Goal: Register for event/course

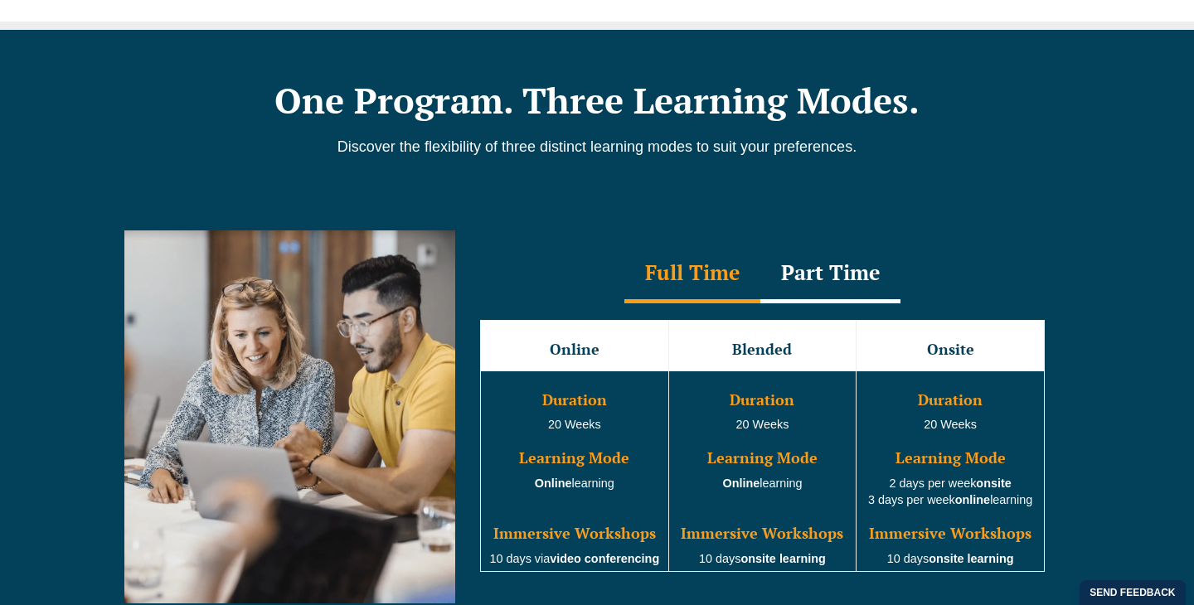
scroll to position [1465, 0]
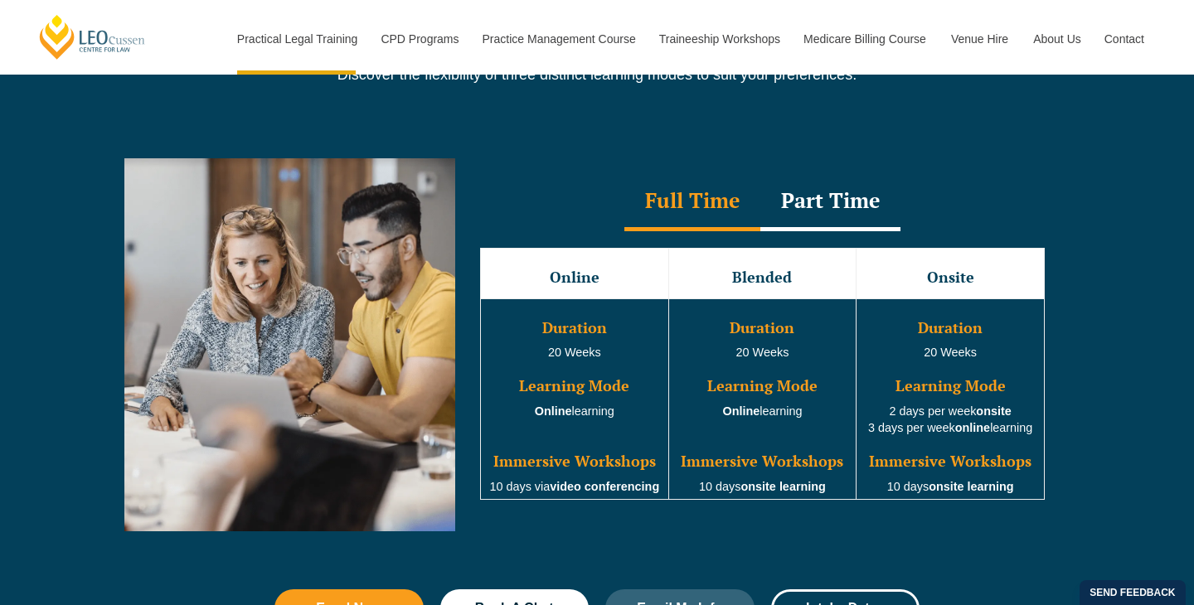
click at [826, 206] on div "Part Time" at bounding box center [830, 202] width 140 height 58
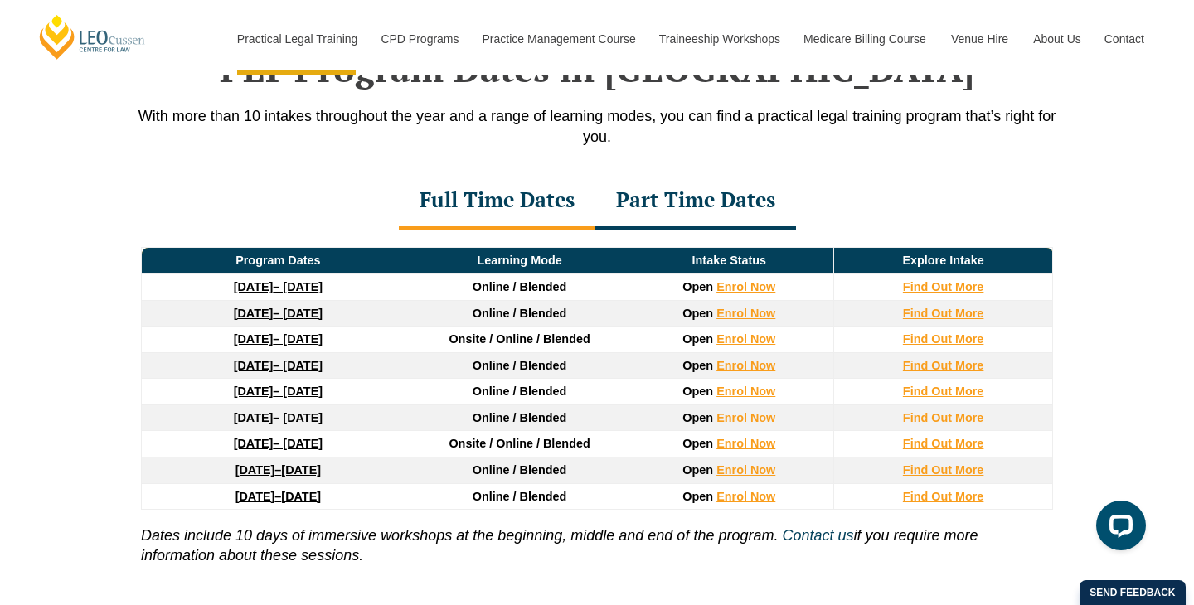
scroll to position [2195, 0]
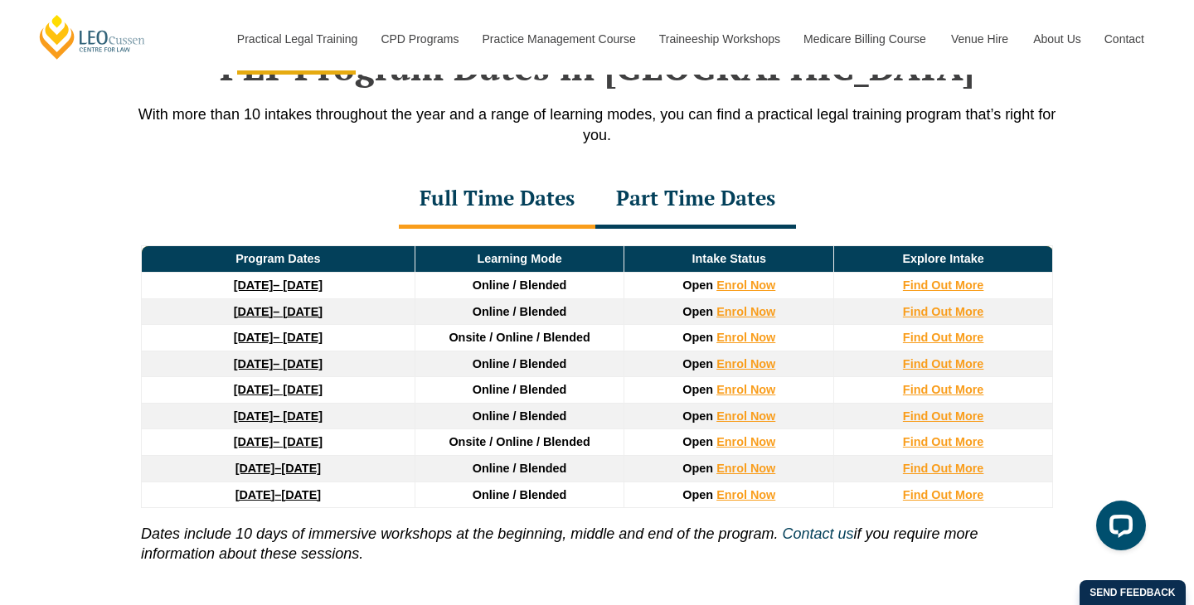
click at [714, 198] on div "Part Time Dates" at bounding box center [695, 200] width 201 height 58
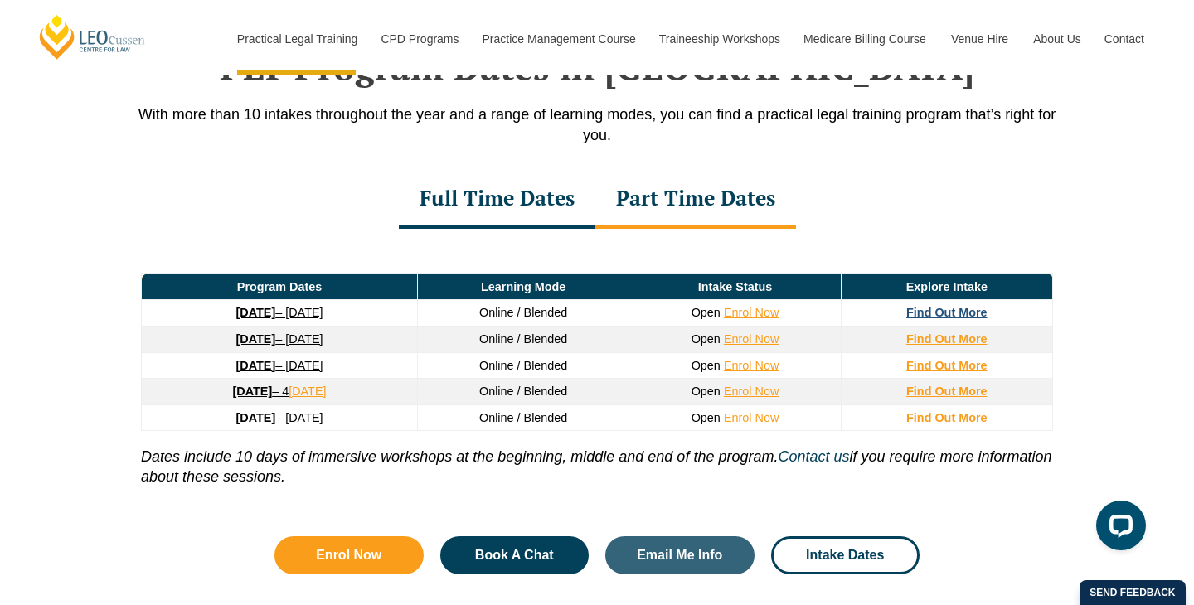
click at [971, 317] on strong "Find Out More" at bounding box center [946, 312] width 81 height 13
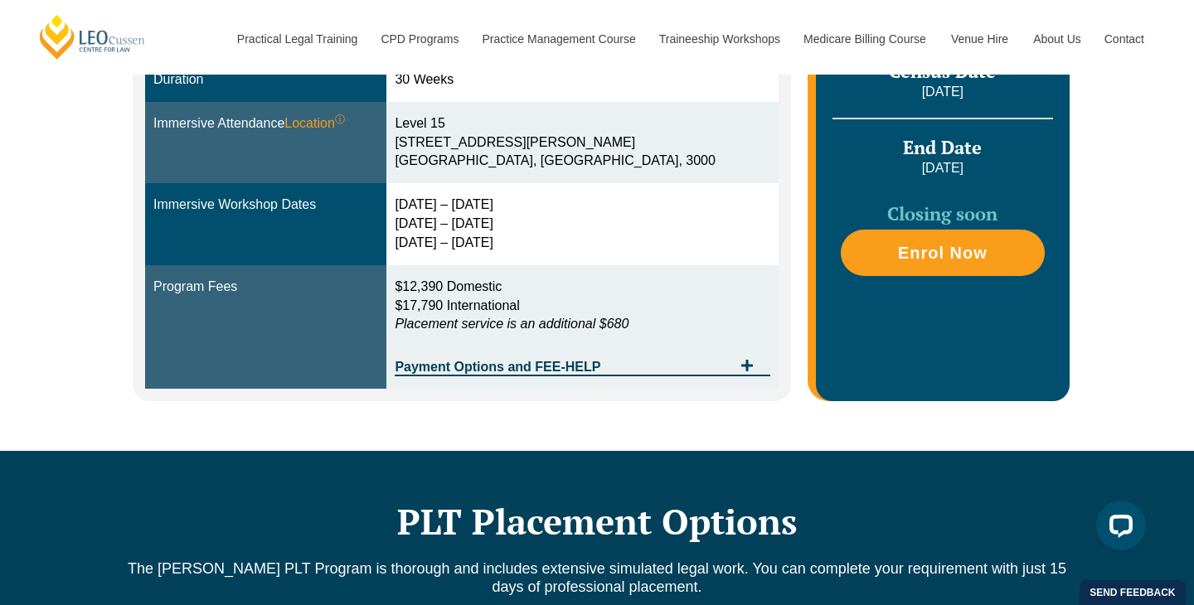
scroll to position [603, 0]
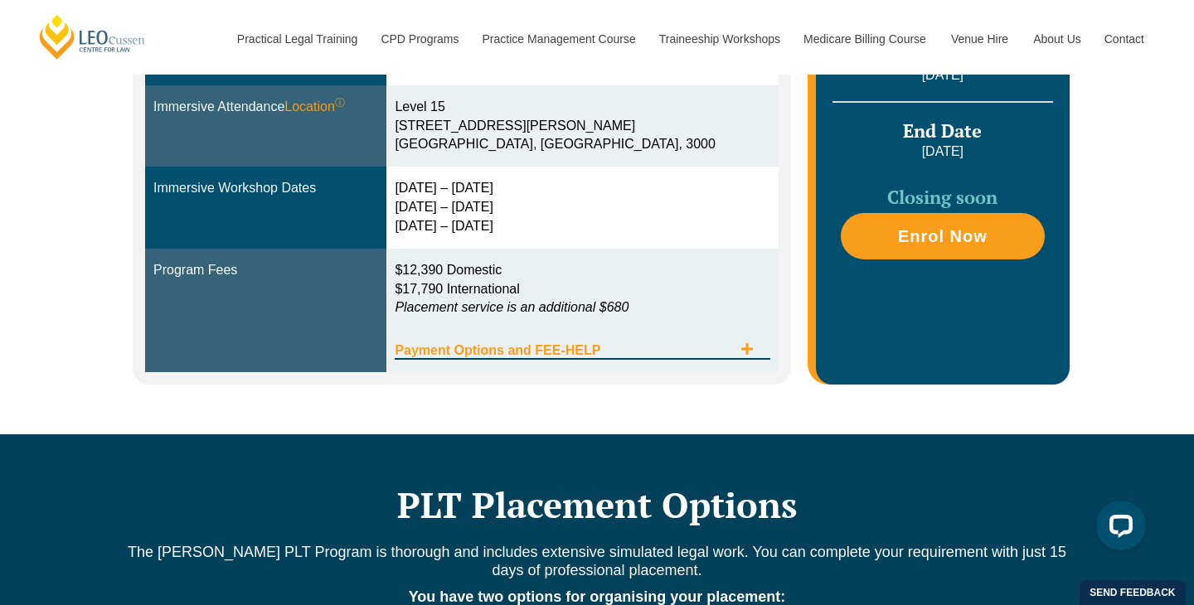
click at [729, 344] on span "Payment Options and FEE-HELP" at bounding box center [563, 350] width 337 height 13
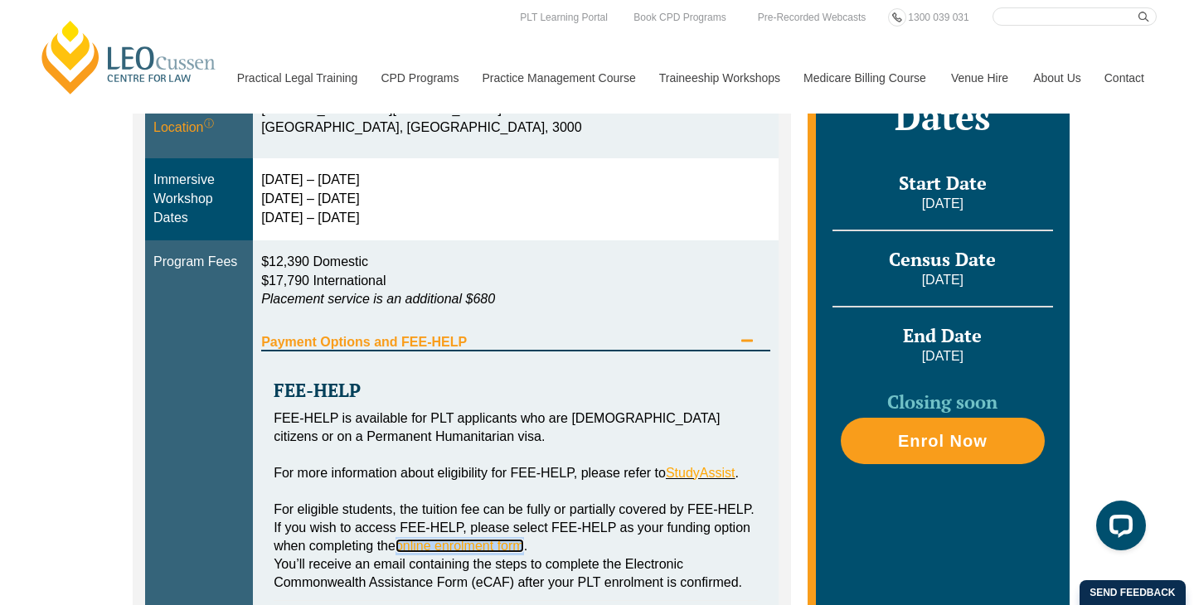
scroll to position [618, 0]
